Goal: Task Accomplishment & Management: Manage account settings

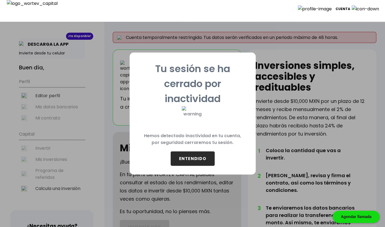
click at [202, 157] on button "ENTENDIDO" at bounding box center [193, 158] width 44 height 14
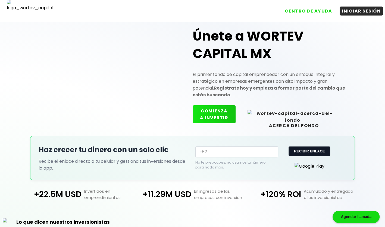
click at [227, 120] on button "COMIENZA A INVERTIR" at bounding box center [214, 114] width 43 height 18
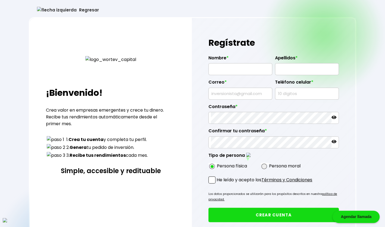
type input "OSCAR SIMMONS"
type input "COOKE"
type input "xolofato@mailinator.com"
type input "9440660888"
radio input "true"
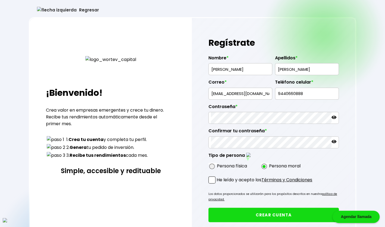
radio input "true"
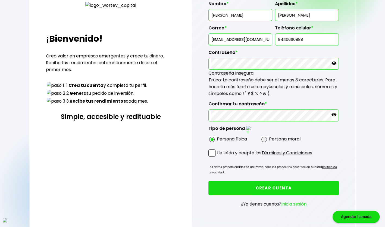
scroll to position [54, 0]
click at [214, 150] on span at bounding box center [211, 152] width 7 height 7
click at [218, 156] on input "He leído y acepto los Términos y Condiciones" at bounding box center [218, 156] width 0 height 0
click at [251, 184] on button "CREAR CUENTA" at bounding box center [273, 187] width 130 height 14
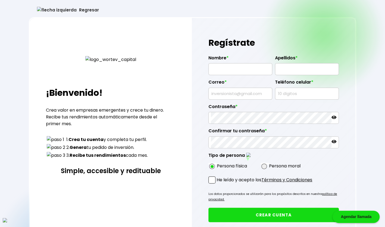
click at [48, 10] on button "Regresar" at bounding box center [68, 10] width 78 height 14
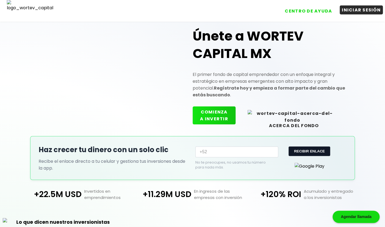
click at [378, 14] on button "INICIAR SESIÓN" at bounding box center [361, 9] width 43 height 9
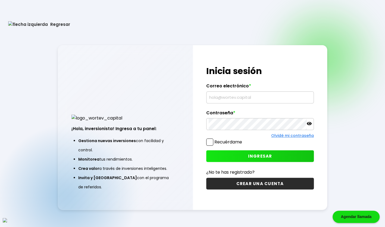
click at [264, 99] on input "text" at bounding box center [260, 97] width 103 height 11
type input "[EMAIL_ADDRESS][DOMAIN_NAME]"
click at [206, 140] on span at bounding box center [209, 141] width 7 height 7
click at [243, 139] on input "Recuérdame" at bounding box center [243, 139] width 0 height 0
click at [245, 156] on button "INGRESAR" at bounding box center [260, 156] width 108 height 12
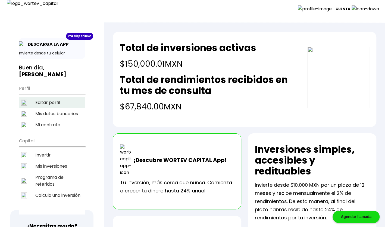
click at [56, 97] on li "Editar perfil" at bounding box center [52, 102] width 66 height 11
select select "Hombre"
select select "Secundaria"
select select "AG"
select select "Actinver"
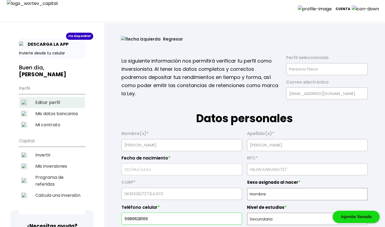
type input "[DATE]"
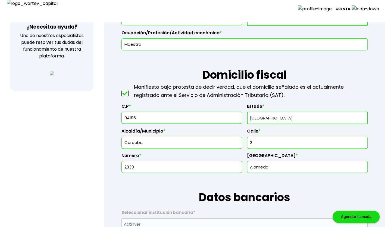
scroll to position [217, 0]
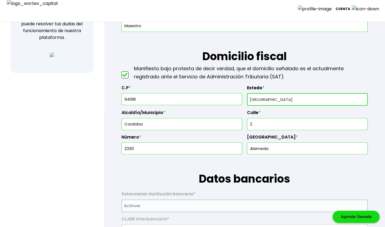
click at [170, 100] on input "94196" at bounding box center [182, 98] width 116 height 11
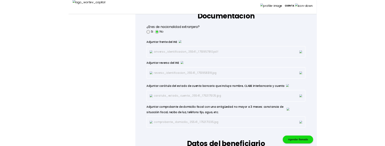
scroll to position [471, 0]
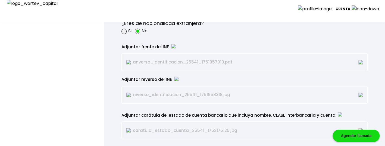
click at [316, 34] on div "¿Eres de nacionalidad extranjera? Si No" at bounding box center [244, 27] width 246 height 24
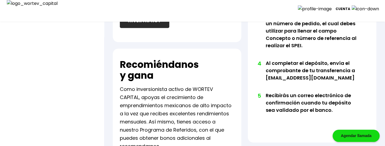
click at [340, 136] on div "Agendar llamada" at bounding box center [355, 136] width 47 height 12
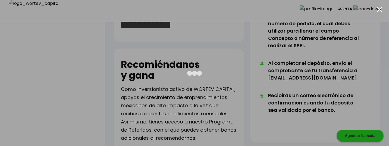
click at [19, 63] on div at bounding box center [194, 73] width 389 height 146
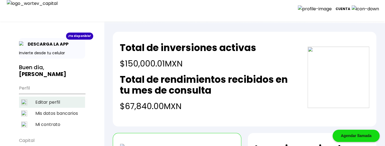
click at [54, 97] on li "Editar perfil" at bounding box center [52, 102] width 66 height 11
select select "Hombre"
select select "Secundaria"
select select "AG"
select select "Actinver"
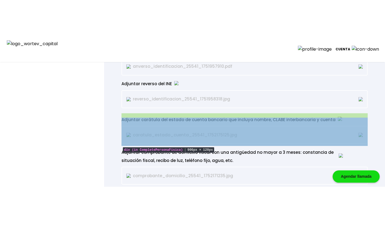
scroll to position [543, 0]
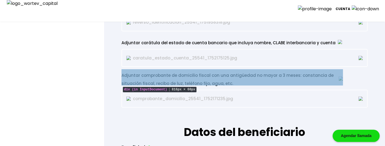
click at [208, 77] on div "Adjuntar comprobante de domicilio fiscal con una antigüedad no mayor a 3 meses:…" at bounding box center [232, 79] width 222 height 16
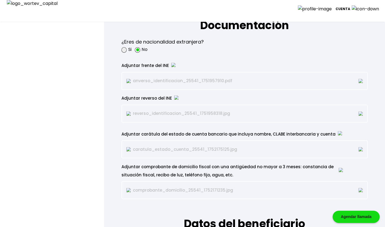
scroll to position [453, 0]
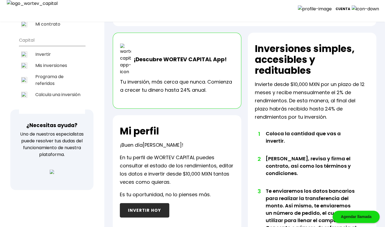
scroll to position [10, 0]
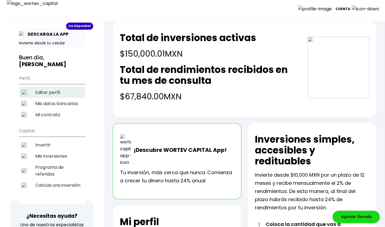
click at [57, 87] on li "Editar perfil" at bounding box center [52, 92] width 66 height 11
select select "Hombre"
select select "Secundaria"
select select "AG"
select select "Actinver"
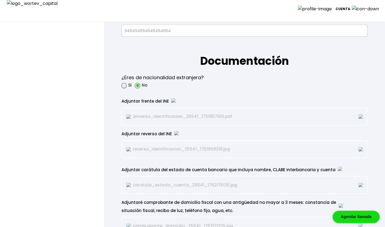
scroll to position [453, 0]
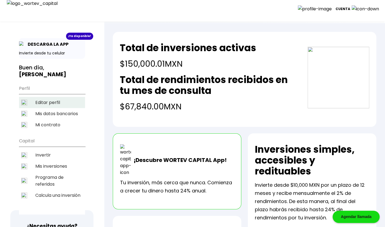
click at [50, 97] on li "Editar perfil" at bounding box center [52, 102] width 66 height 11
select select "Hombre"
select select "Secundaria"
select select "AG"
select select "Actinver"
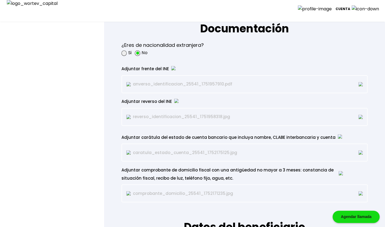
scroll to position [471, 0]
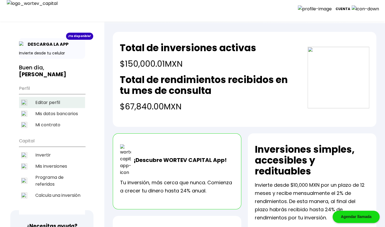
click at [57, 97] on li "Editar perfil" at bounding box center [52, 102] width 66 height 11
select select "Hombre"
select select "Secundaria"
select select "AG"
select select "Actinver"
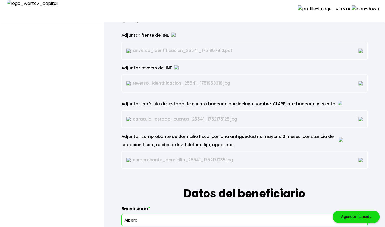
scroll to position [489, 0]
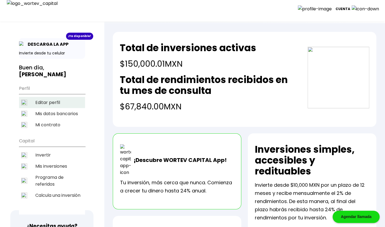
click at [45, 97] on li "Editar perfil" at bounding box center [52, 102] width 66 height 11
select select "Hombre"
select select "Secundaria"
select select "AG"
select select "Actinver"
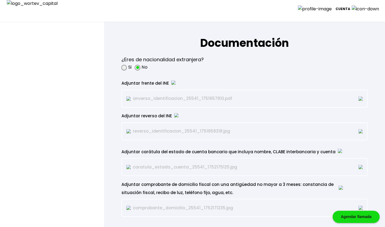
scroll to position [471, 0]
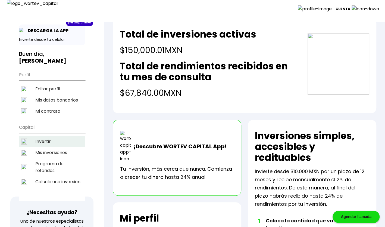
scroll to position [10, 0]
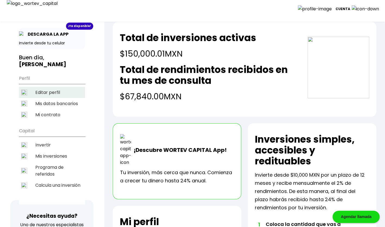
click at [60, 87] on li "Editar perfil" at bounding box center [52, 92] width 66 height 11
select select "Hombre"
select select "Secundaria"
select select "AG"
select select "Actinver"
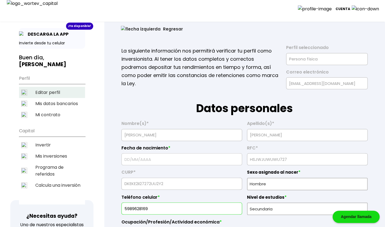
type input "[DATE]"
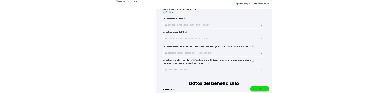
scroll to position [507, 0]
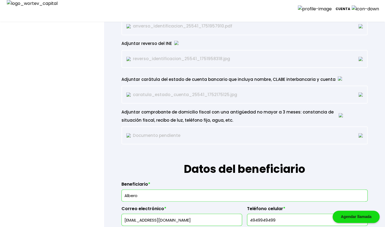
click at [150, 136] on p "Documento pendiente" at bounding box center [196, 135] width 140 height 8
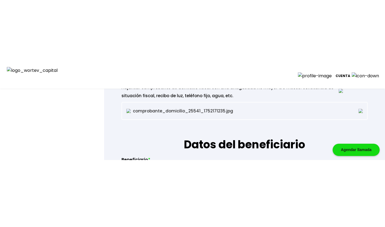
scroll to position [598, 0]
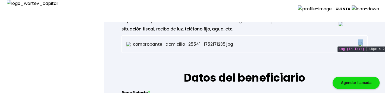
click at [360, 43] on img at bounding box center [360, 44] width 4 height 4
click at [361, 42] on img at bounding box center [360, 44] width 4 height 4
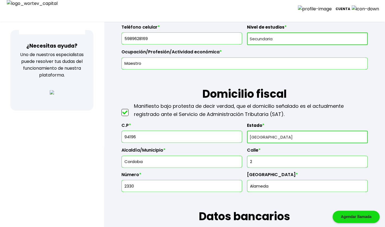
scroll to position [127, 0]
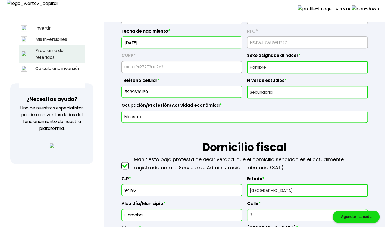
click at [51, 46] on li "Programa de referidos" at bounding box center [52, 54] width 66 height 18
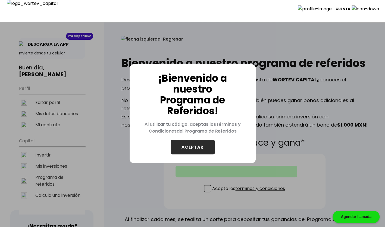
click at [188, 148] on button "ACEPTAR" at bounding box center [193, 147] width 44 height 14
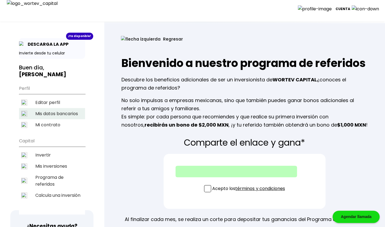
click at [60, 108] on li "Mis datos bancarios" at bounding box center [52, 113] width 66 height 11
select select "Actinver"
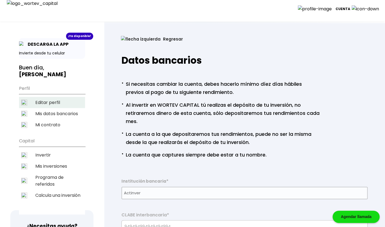
click at [55, 97] on li "Editar perfil" at bounding box center [52, 102] width 66 height 11
select select "Hombre"
select select "Secundaria"
select select "AG"
select select "Actinver"
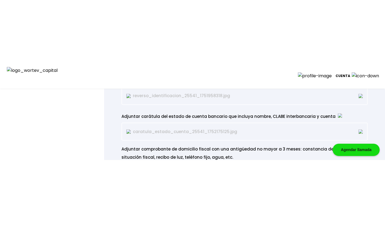
scroll to position [579, 0]
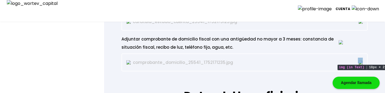
click at [362, 61] on img at bounding box center [360, 62] width 4 height 4
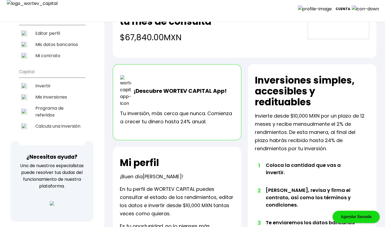
scroll to position [14, 0]
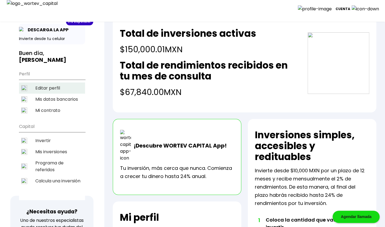
click at [52, 82] on li "Editar perfil" at bounding box center [52, 87] width 66 height 11
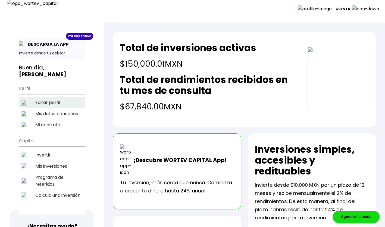
select select "Hombre"
select select "Secundaria"
select select "AG"
select select "Actinver"
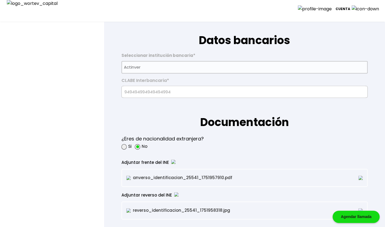
scroll to position [308, 0]
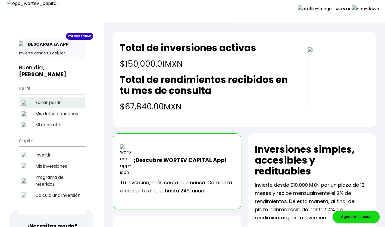
click at [45, 97] on li "Editar perfil" at bounding box center [52, 102] width 66 height 11
select select "Hombre"
select select "Secundaria"
select select "AG"
select select "Actinver"
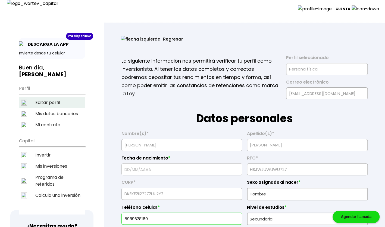
type input "[DATE]"
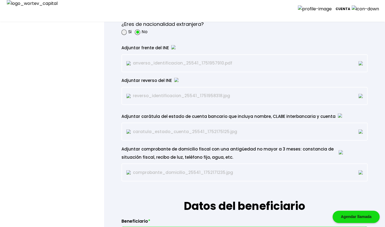
scroll to position [471, 0]
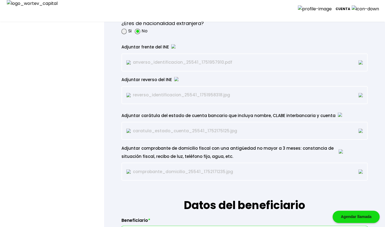
click at [360, 169] on img at bounding box center [360, 171] width 4 height 4
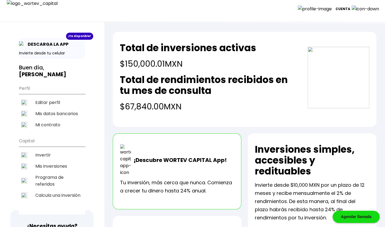
click at [39, 89] on ul "Perfil Editar perfil Mis datos bancarios Mi contrato" at bounding box center [52, 106] width 66 height 48
click at [40, 97] on li "Editar perfil" at bounding box center [52, 102] width 66 height 11
click at [55, 97] on li "Editar perfil" at bounding box center [52, 102] width 66 height 11
select select "Hombre"
select select "Secundaria"
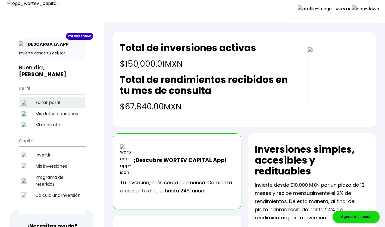
select select "AG"
select select "Actinver"
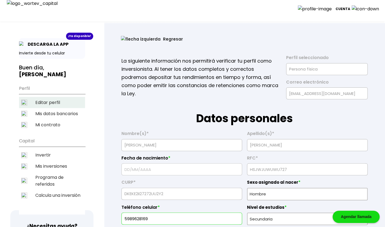
type input "[DATE]"
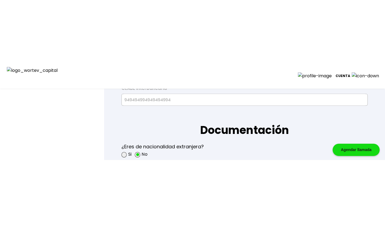
scroll to position [416, 0]
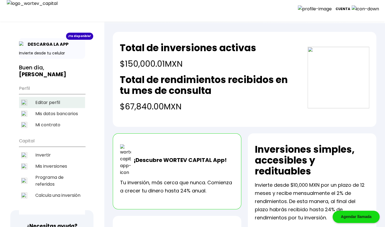
click at [51, 97] on li "Editar perfil" at bounding box center [52, 102] width 66 height 11
select select "Hombre"
select select "Secundaria"
select select "AG"
select select "Actinver"
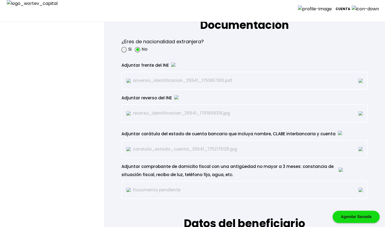
scroll to position [489, 0]
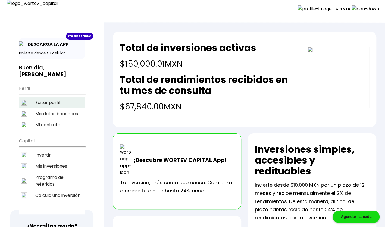
click at [45, 97] on li "Editar perfil" at bounding box center [52, 102] width 66 height 11
select select "Hombre"
select select "Secundaria"
select select "AG"
select select "Actinver"
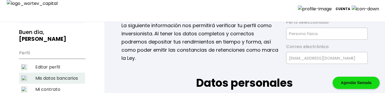
scroll to position [36, 0]
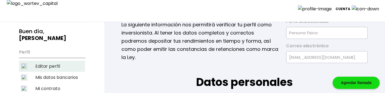
click at [53, 61] on li "Editar perfil" at bounding box center [52, 66] width 66 height 11
click at [70, 61] on li "Editar perfil" at bounding box center [52, 66] width 66 height 11
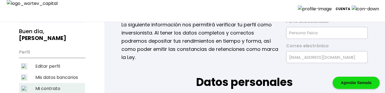
click at [45, 83] on li "Mi contrato" at bounding box center [52, 88] width 66 height 11
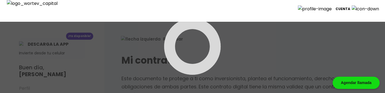
scroll to position [18, 0]
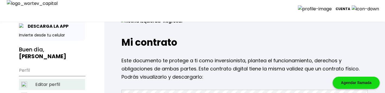
click at [46, 79] on li "Editar perfil" at bounding box center [52, 84] width 66 height 11
select select "Hombre"
select select "Secundaria"
select select "AG"
select select "Actinver"
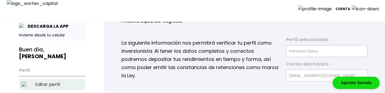
type input "[DATE]"
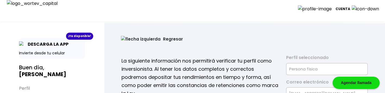
scroll to position [72, 0]
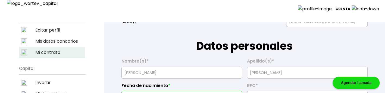
click at [42, 47] on li "Mi contrato" at bounding box center [52, 52] width 66 height 11
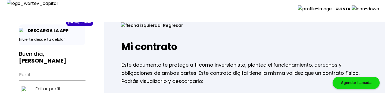
scroll to position [36, 0]
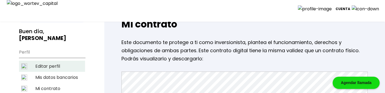
click at [46, 61] on li "Editar perfil" at bounding box center [52, 66] width 66 height 11
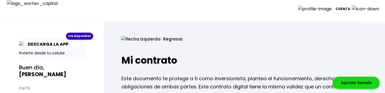
select select "Hombre"
select select "Secundaria"
select select "AG"
select select "Actinver"
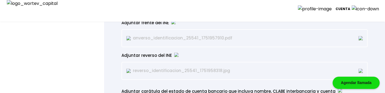
scroll to position [489, 0]
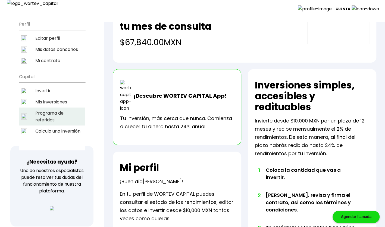
scroll to position [46, 0]
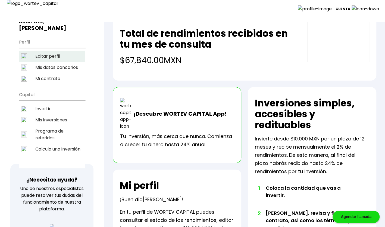
click at [58, 51] on li "Editar perfil" at bounding box center [52, 56] width 66 height 11
select select "Hombre"
select select "Secundaria"
select select "AG"
select select "Actinver"
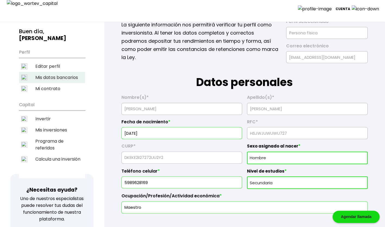
scroll to position [18, 0]
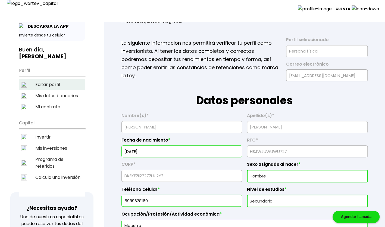
click at [55, 79] on li "Editar perfil" at bounding box center [52, 84] width 66 height 11
click at [60, 90] on li "Mis datos bancarios" at bounding box center [52, 95] width 66 height 11
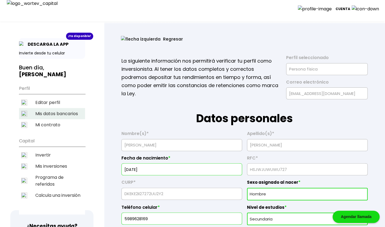
select select "Actinver"
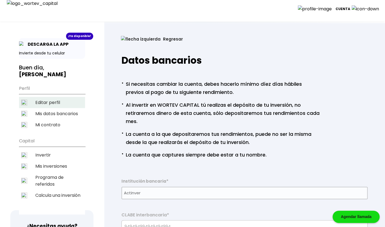
click at [53, 93] on li "Editar perfil" at bounding box center [52, 102] width 66 height 11
select select "Hombre"
select select "Secundaria"
select select "AG"
select select "Actinver"
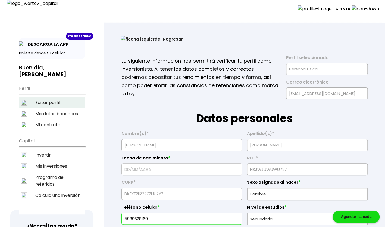
type input "02/10/1957"
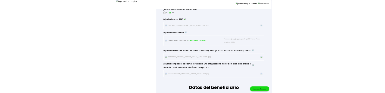
scroll to position [471, 0]
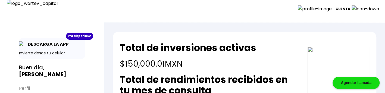
scroll to position [36, 0]
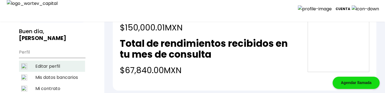
click at [55, 61] on li "Editar perfil" at bounding box center [52, 66] width 66 height 11
select select "Hombre"
select select "Secundaria"
select select "AG"
select select "Actinver"
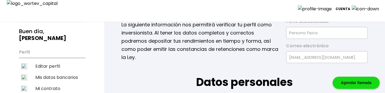
type input "[DATE]"
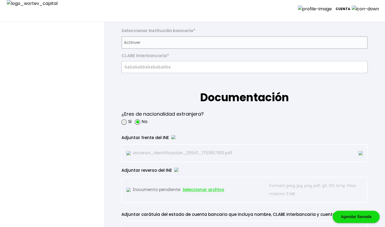
scroll to position [471, 0]
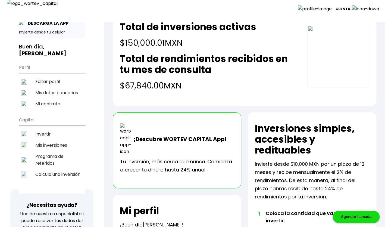
scroll to position [10, 0]
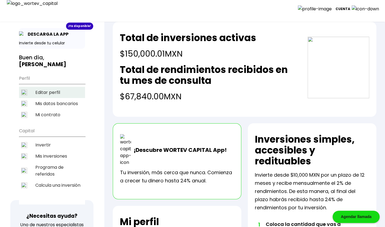
click at [55, 87] on li "Editar perfil" at bounding box center [52, 92] width 66 height 11
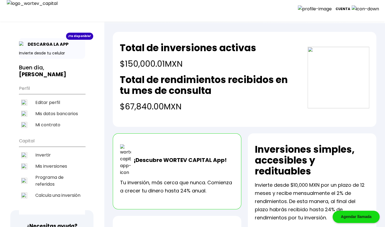
select select "Hombre"
select select "Secundaria"
select select "AG"
select select "Actinver"
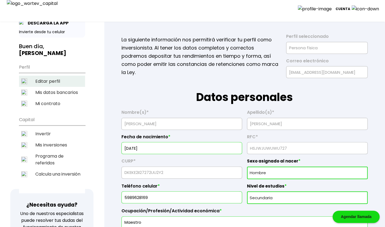
scroll to position [18, 0]
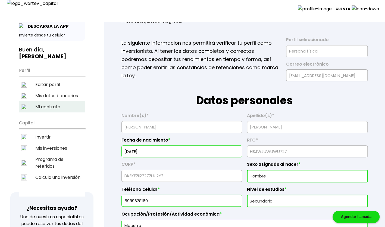
click at [47, 101] on li "Mi contrato" at bounding box center [52, 106] width 66 height 11
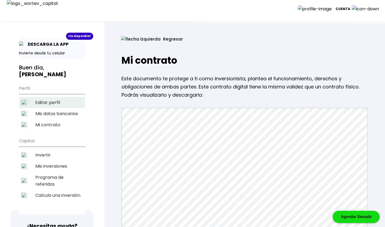
click at [46, 97] on li "Editar perfil" at bounding box center [52, 102] width 66 height 11
select select "Hombre"
select select "Secundaria"
select select "AG"
select select "Actinver"
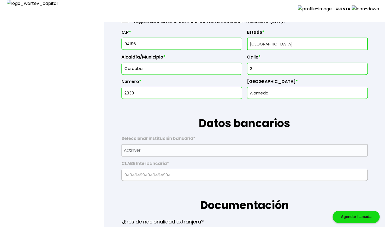
scroll to position [235, 0]
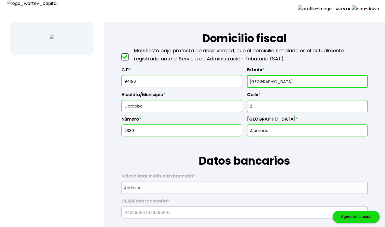
click at [163, 81] on input "94196" at bounding box center [182, 80] width 116 height 11
click at [230, 131] on input "2330" at bounding box center [182, 129] width 116 height 11
click at [280, 100] on input "2" at bounding box center [307, 105] width 116 height 11
click at [245, 128] on div "C.P * 94196 Estado * Selecciona tu estado Aguascalientes Baja California Baja C…" at bounding box center [244, 100] width 246 height 74
click at [250, 127] on input "Alameda" at bounding box center [307, 129] width 116 height 11
